Goal: Navigation & Orientation: Understand site structure

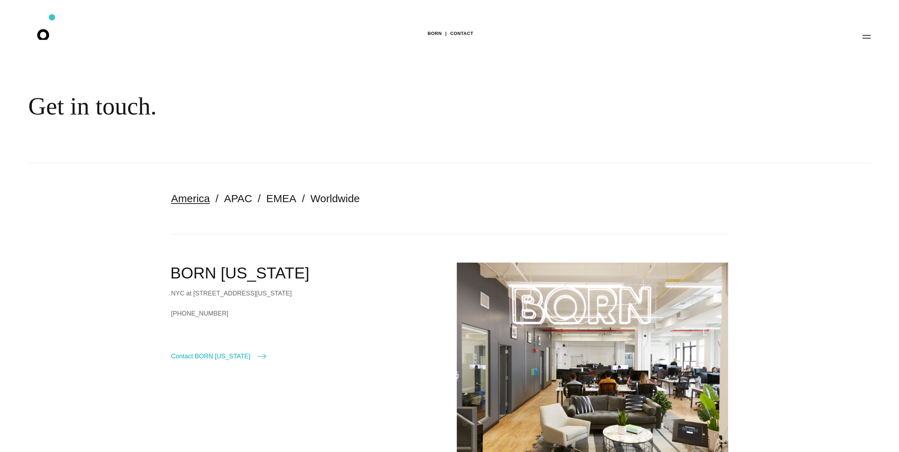
click at [38, 34] on icon ".st0{display:none;} .st1{display:inline;} .st2{font-family:'HelveticaNeue-Mediu…" at bounding box center [47, 36] width 45 height 18
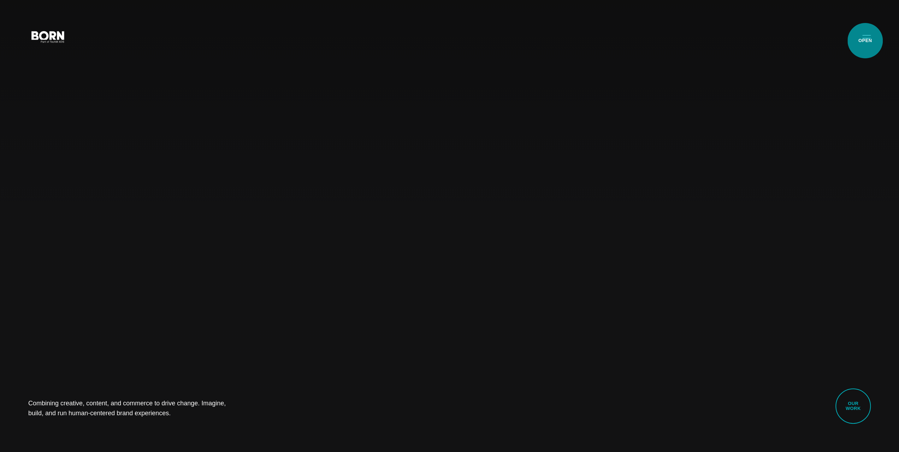
click at [865, 41] on button "Primary Menu" at bounding box center [866, 36] width 17 height 15
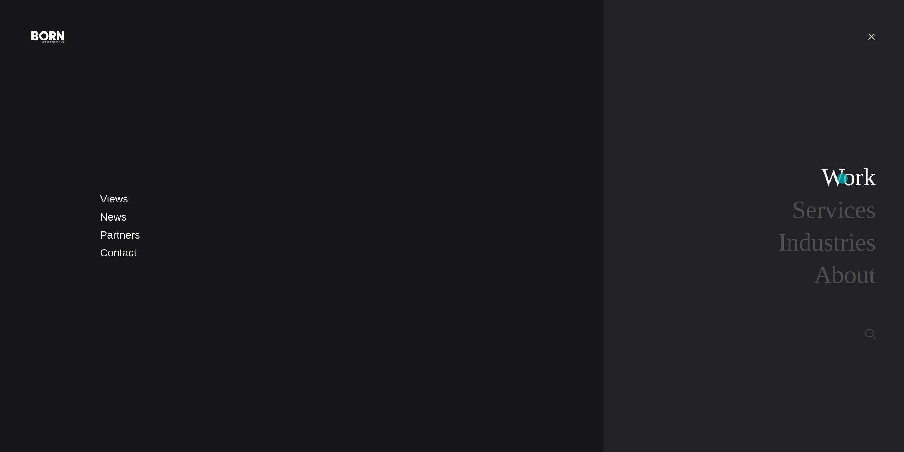
click at [843, 178] on link "Work" at bounding box center [849, 176] width 54 height 27
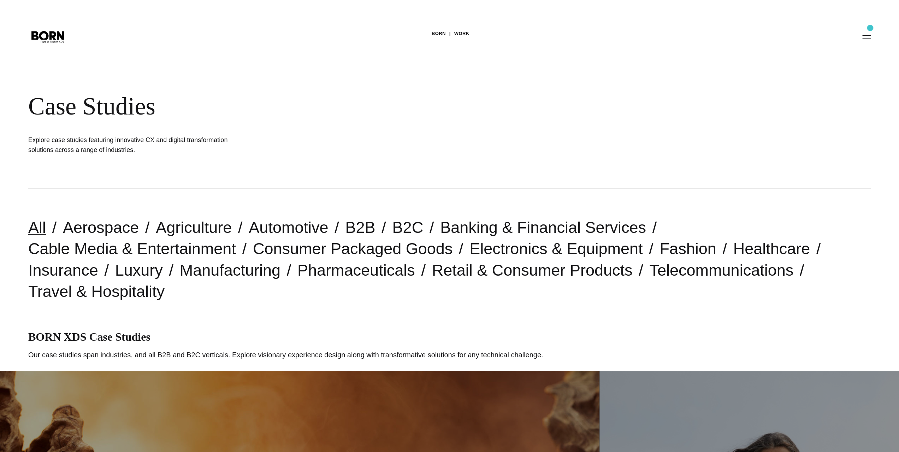
click at [870, 28] on div "BORN Work Case Studies Explore case studies featuring innovative CX and digital…" at bounding box center [449, 94] width 899 height 189
click at [868, 35] on button "Primary Menu" at bounding box center [866, 36] width 17 height 15
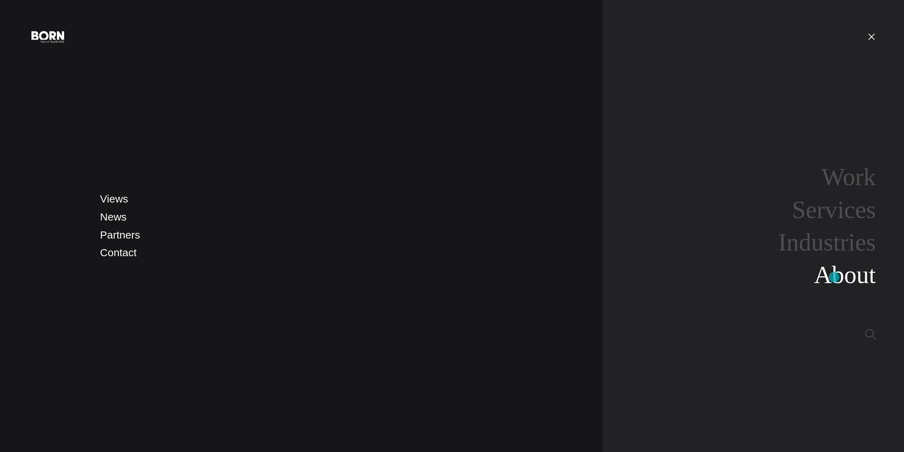
click at [834, 277] on link "About" at bounding box center [845, 274] width 62 height 27
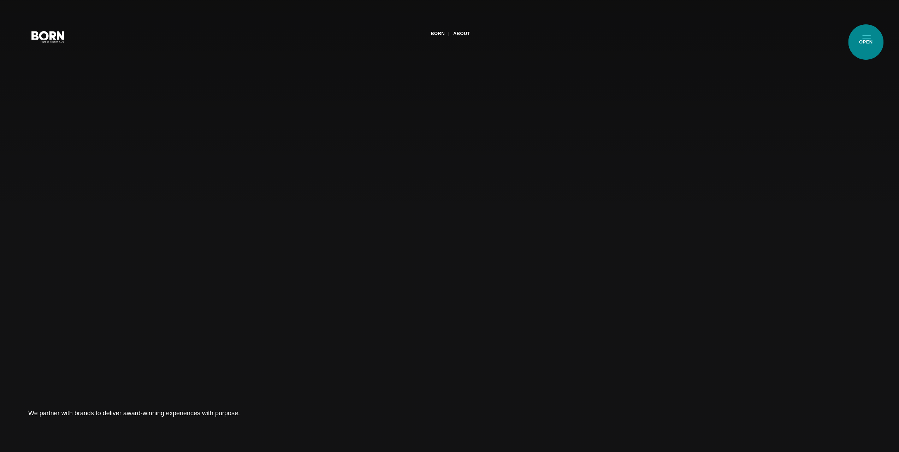
click at [866, 42] on button "Primary Menu" at bounding box center [866, 36] width 17 height 15
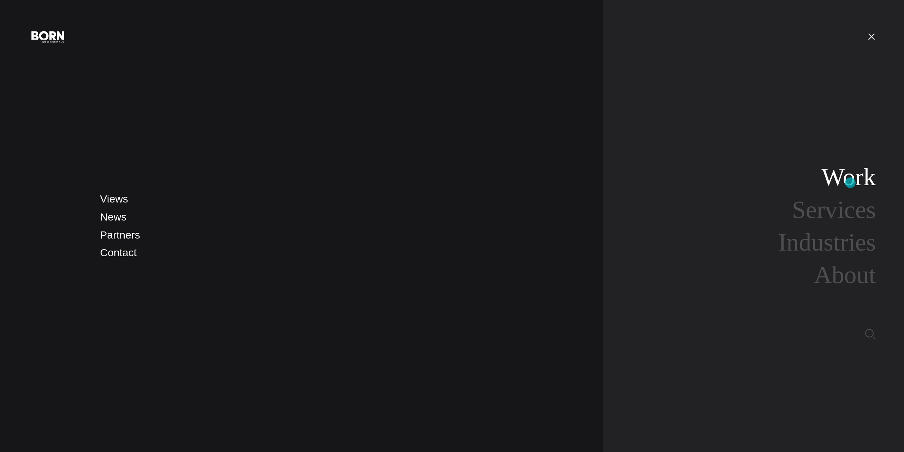
click at [851, 183] on link "Work" at bounding box center [849, 176] width 54 height 27
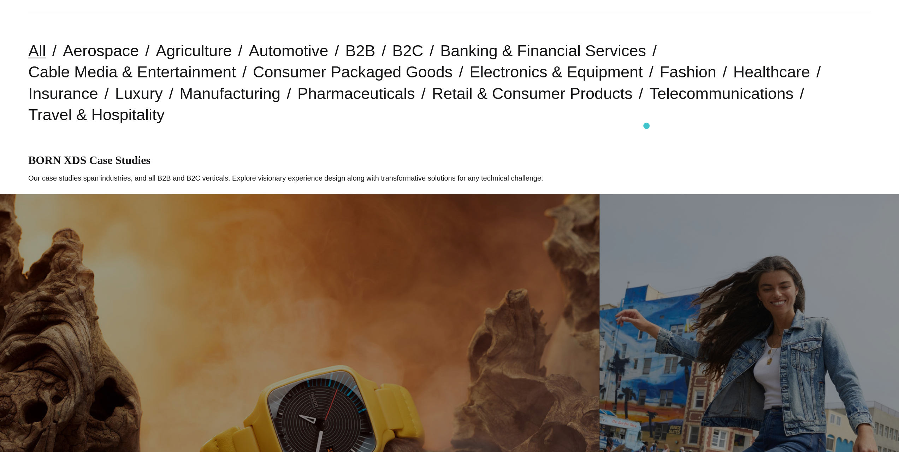
scroll to position [35, 0]
